Goal: Find specific page/section: Find specific page/section

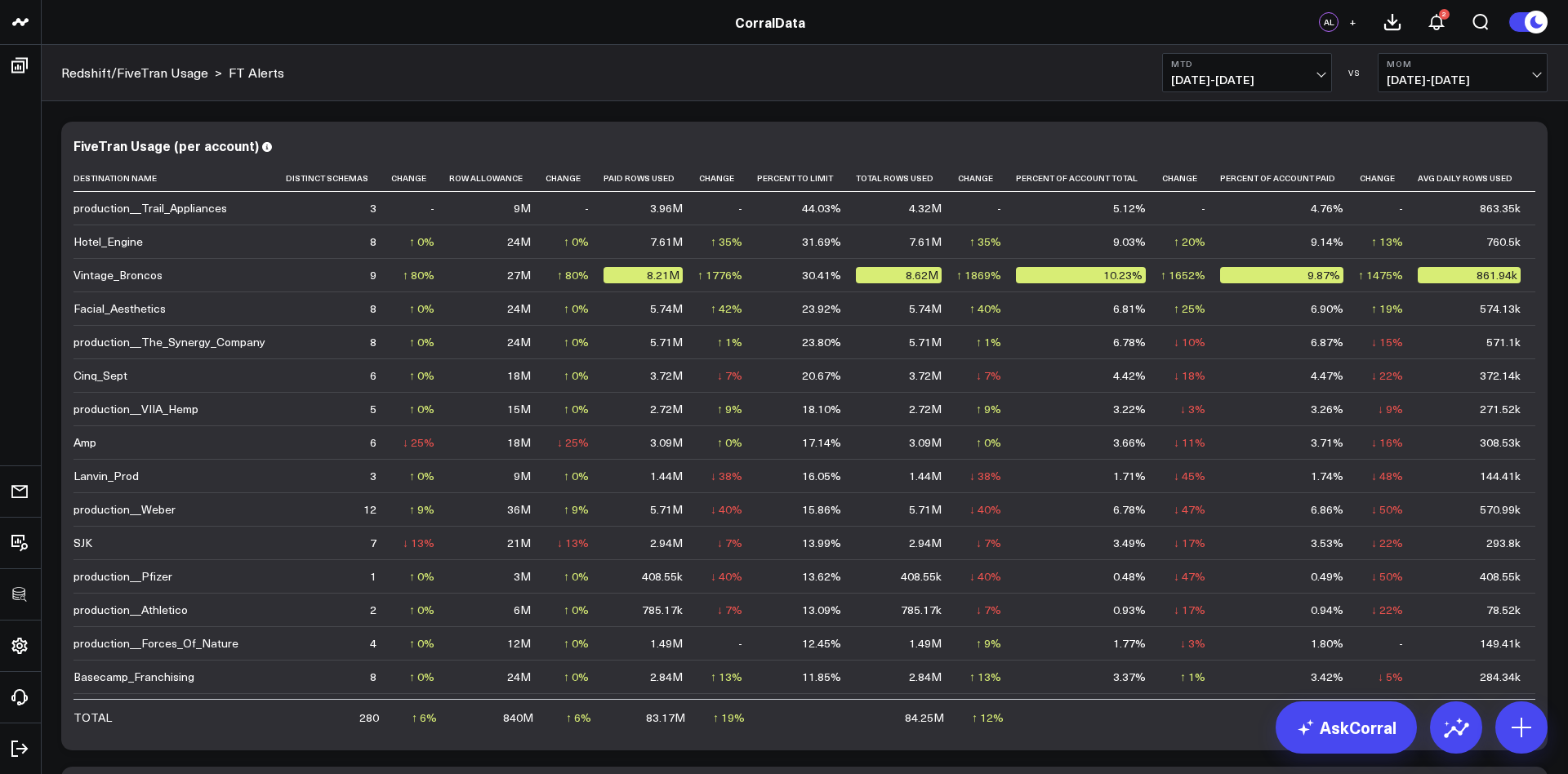
click at [1221, 74] on span "08/01/25 - 08/10/25" at bounding box center [1246, 80] width 152 height 13
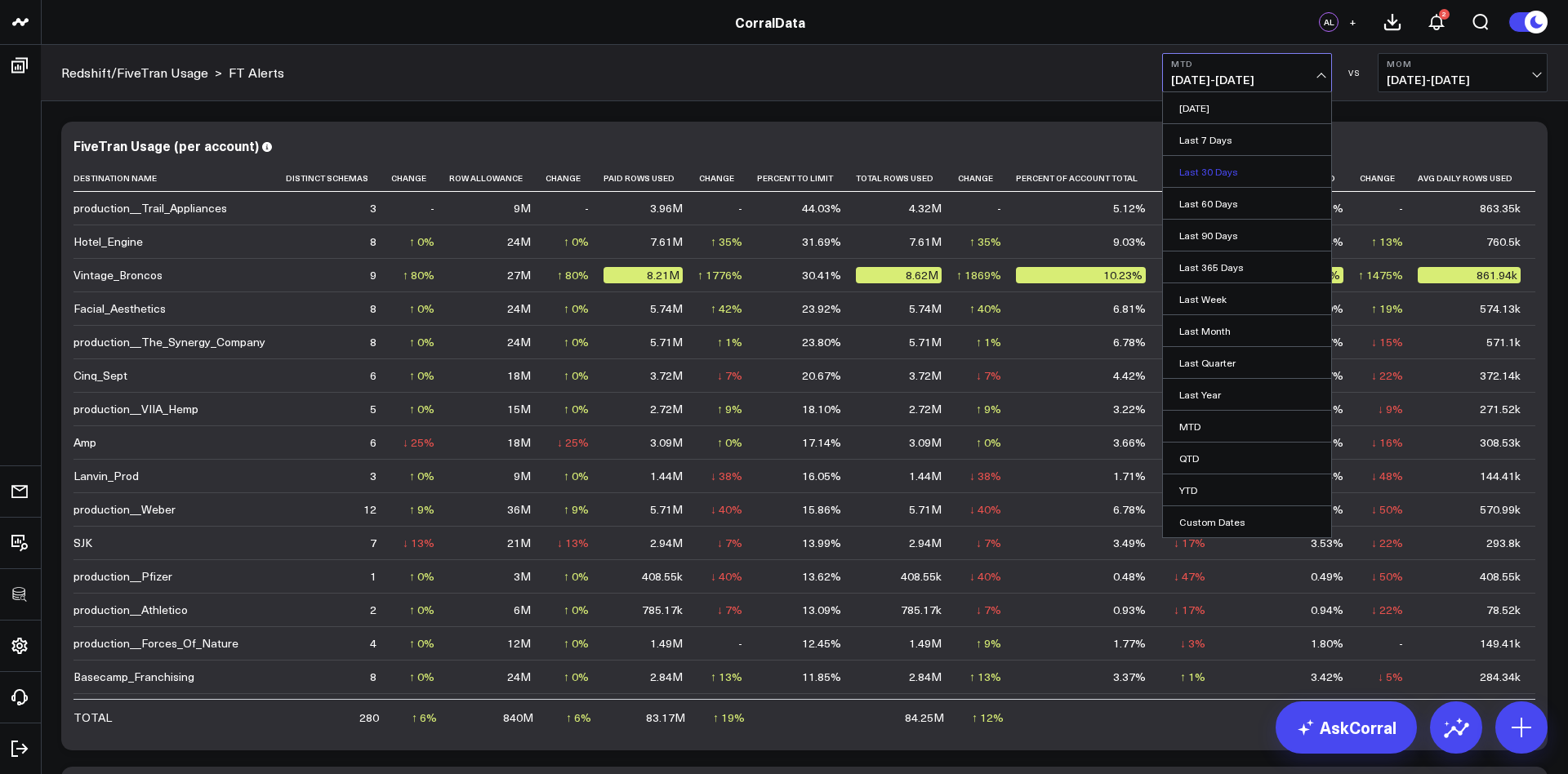
click at [1208, 166] on link "Last 30 Days" at bounding box center [1247, 171] width 168 height 31
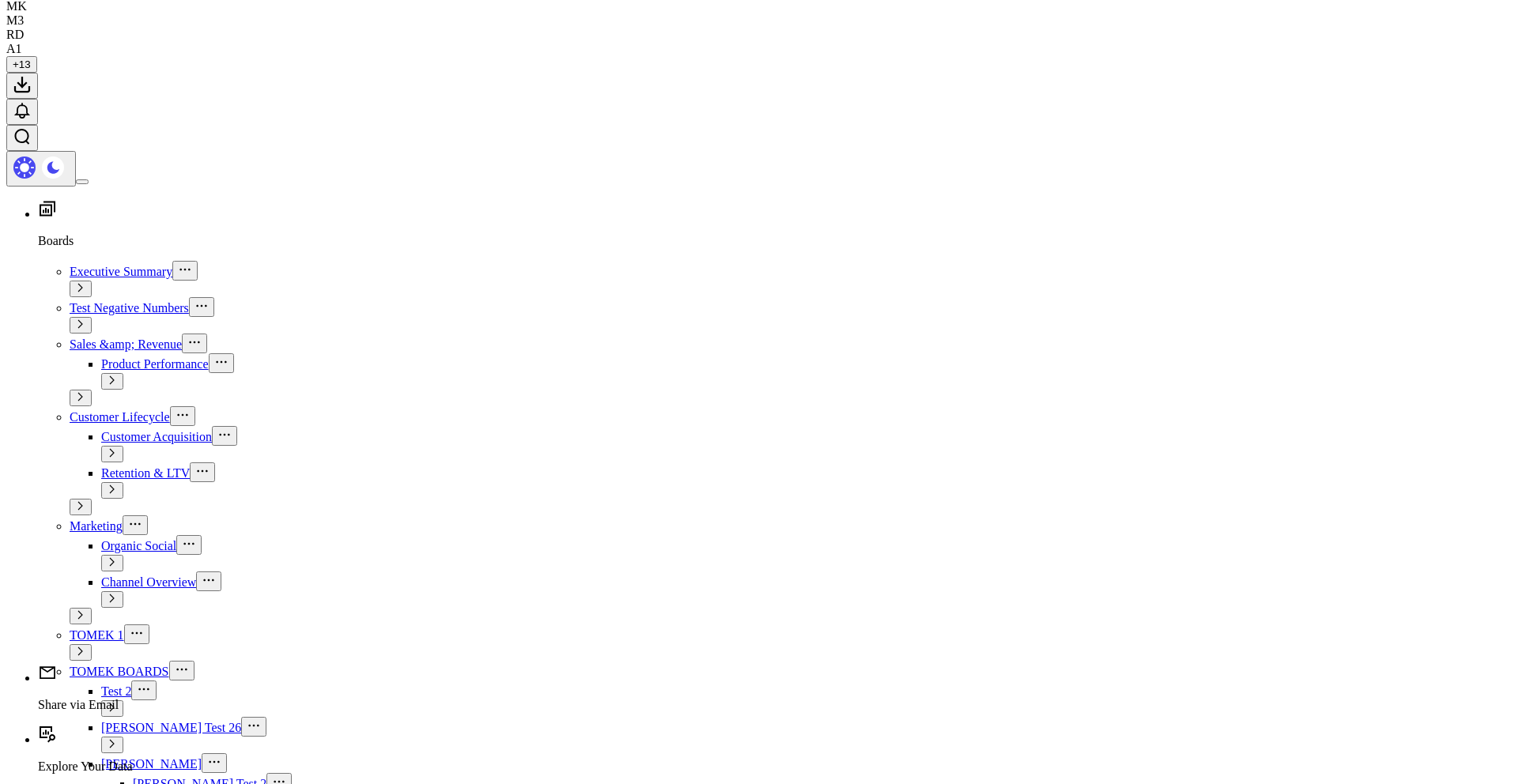
scroll to position [1606, 0]
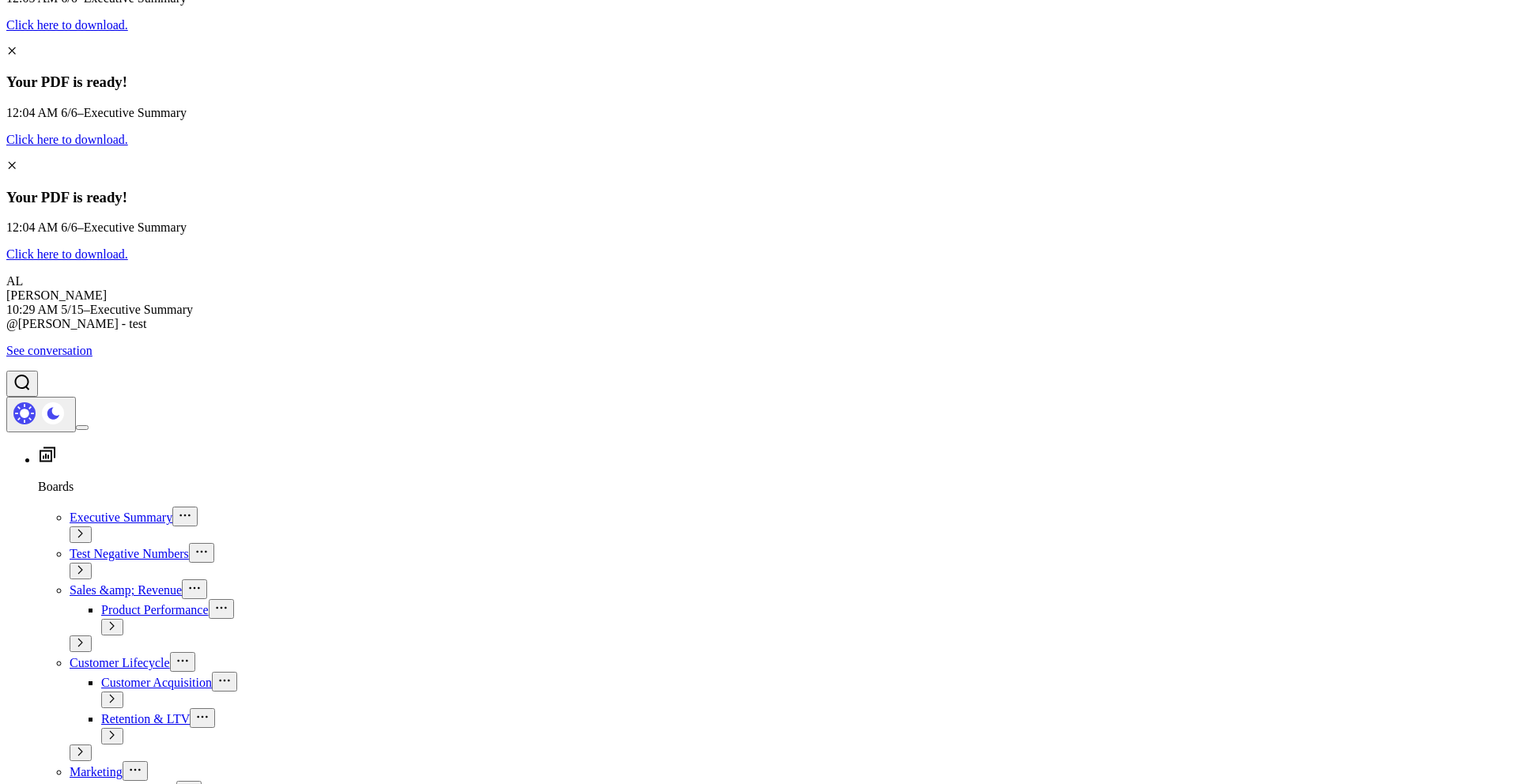
scroll to position [2095, 0]
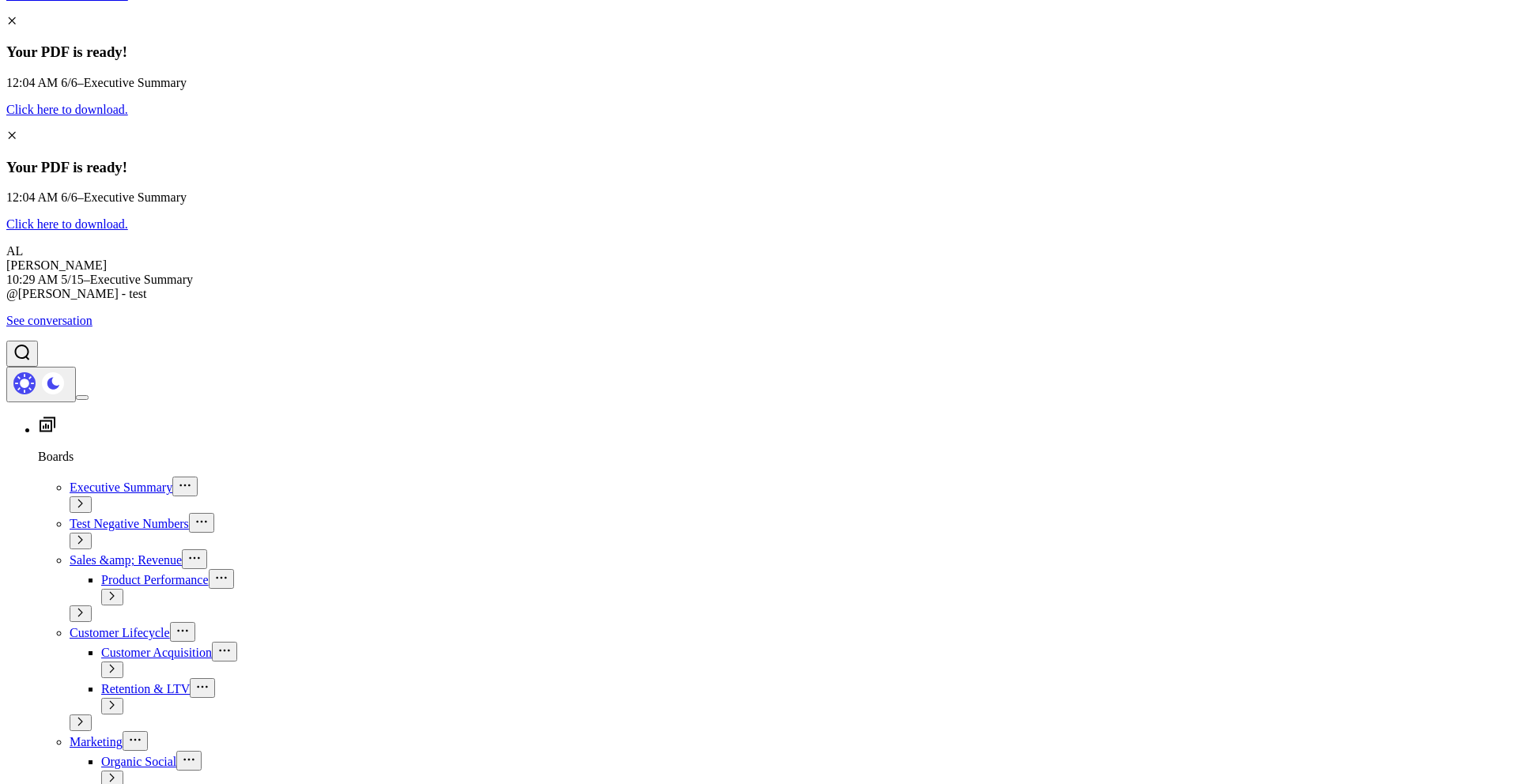
click at [92, 327] on link "See conversation" at bounding box center [49, 320] width 86 height 14
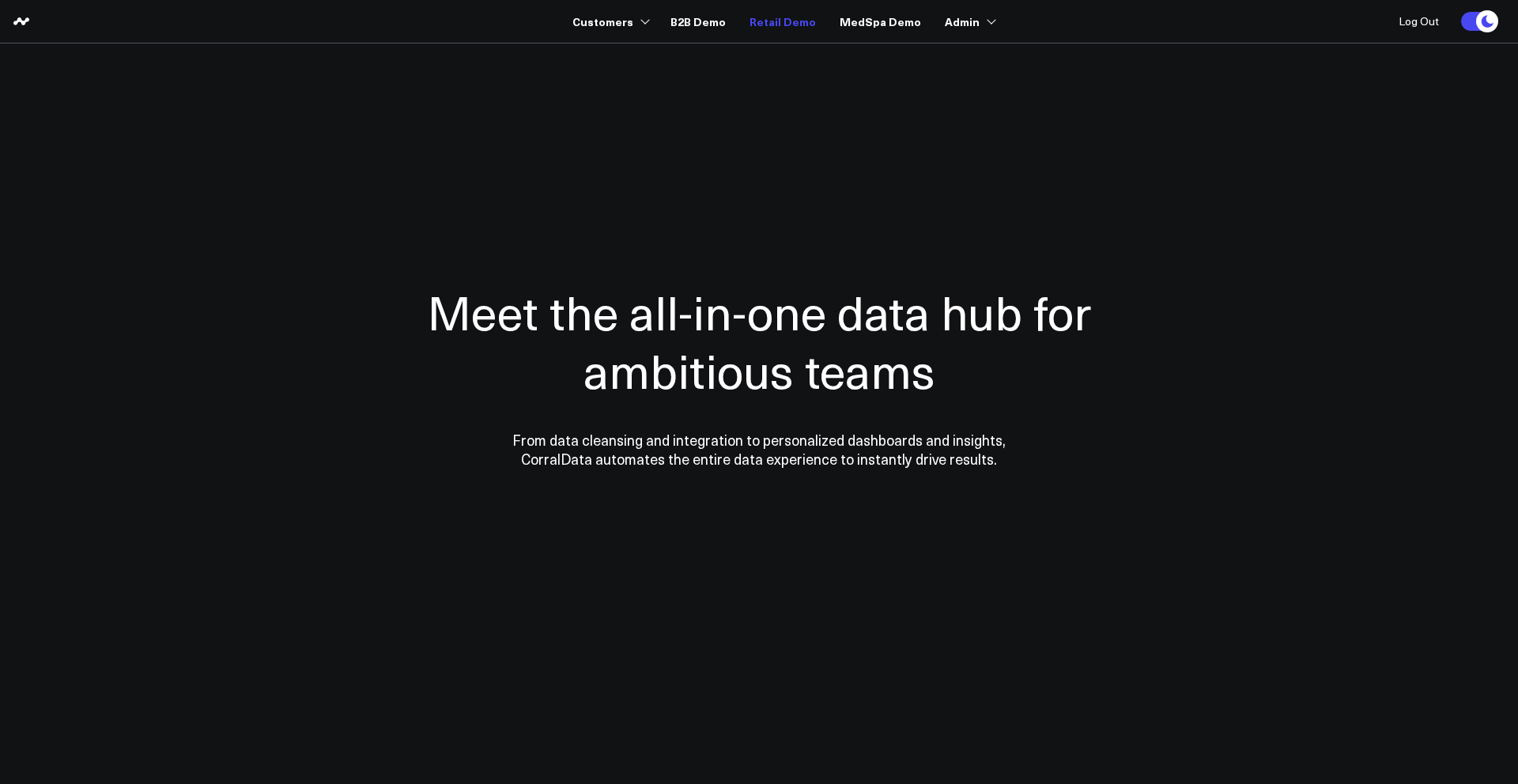
click at [782, 17] on link "Retail Demo" at bounding box center [782, 21] width 67 height 28
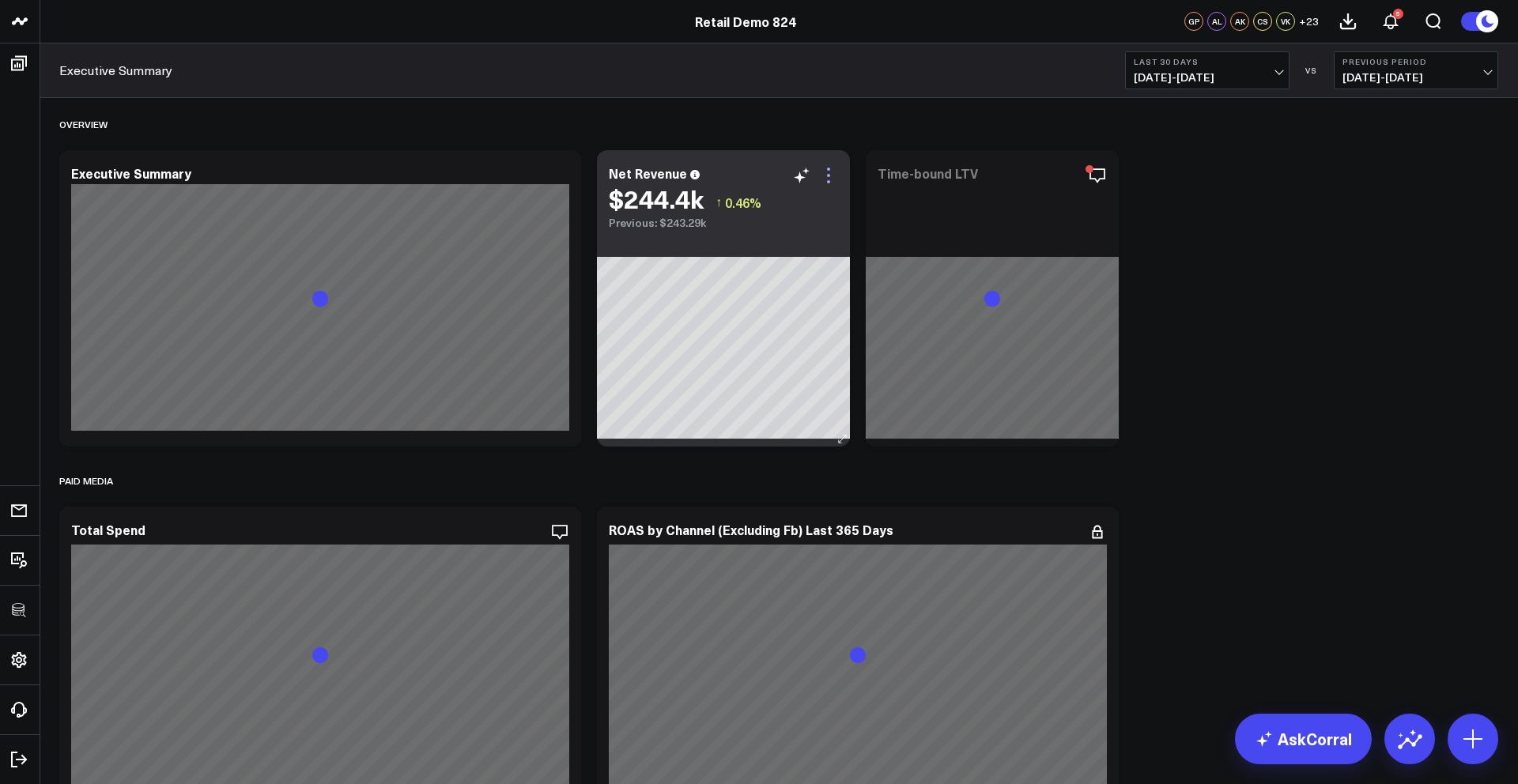
click at [825, 173] on icon at bounding box center [828, 175] width 19 height 19
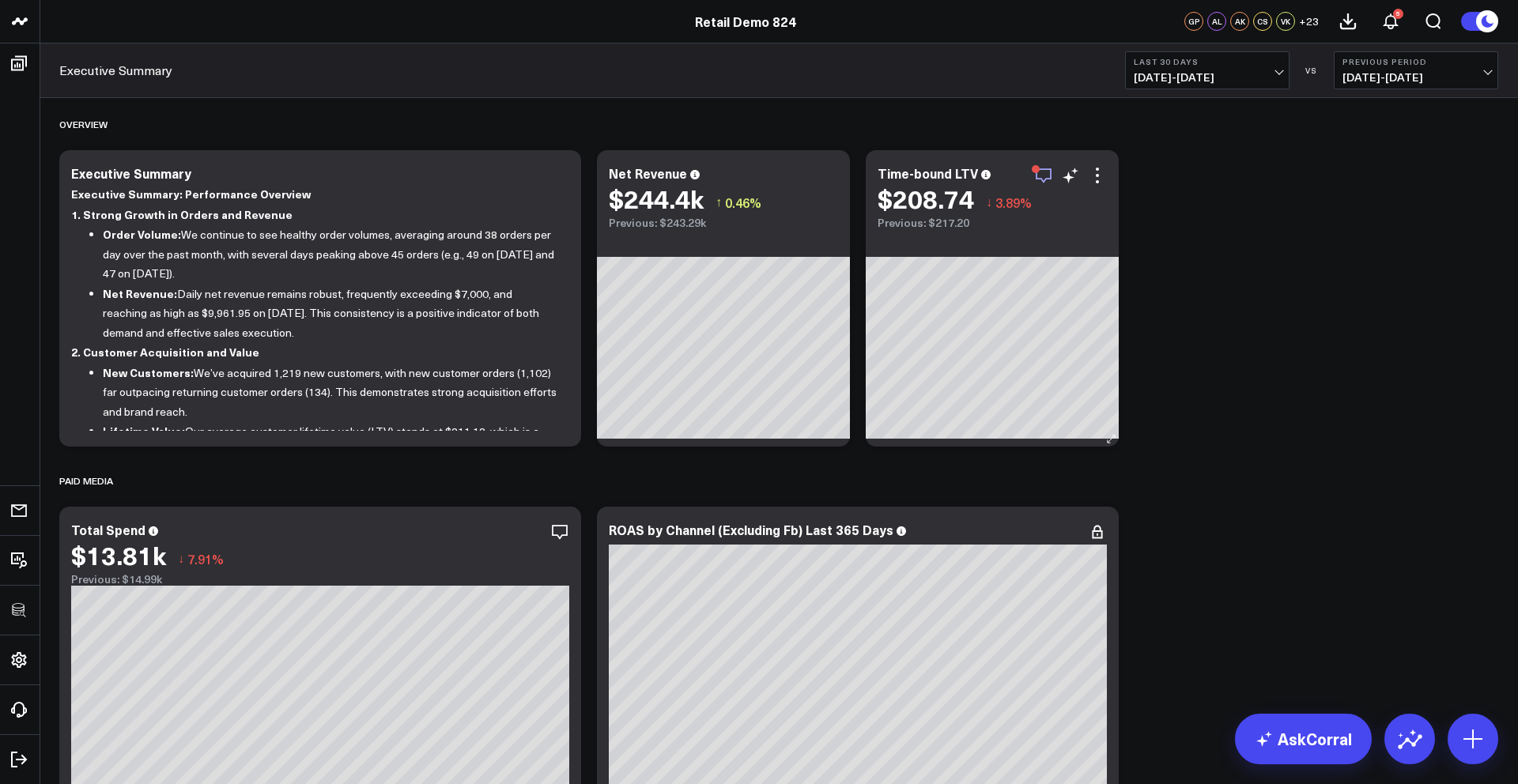
click at [1039, 175] on icon "button" at bounding box center [1043, 175] width 19 height 19
